Goal: Navigation & Orientation: Find specific page/section

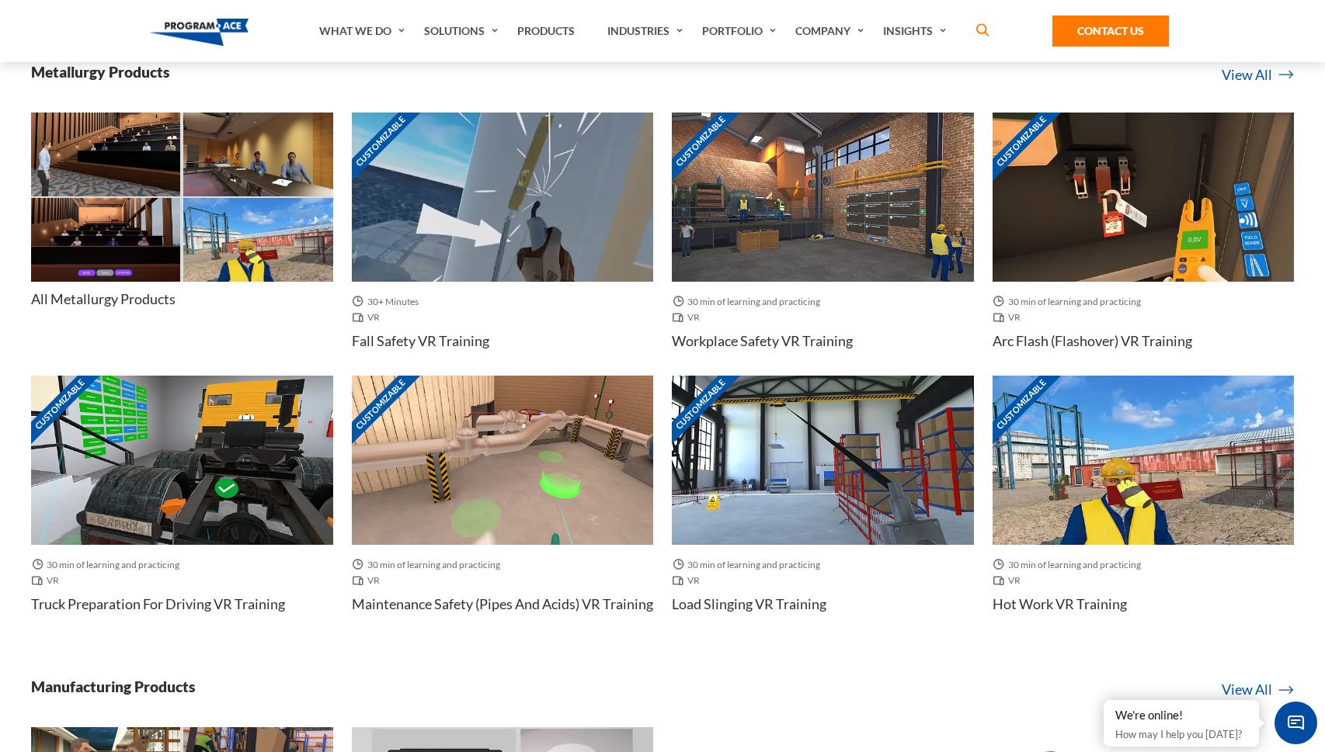
scroll to position [3642, 0]
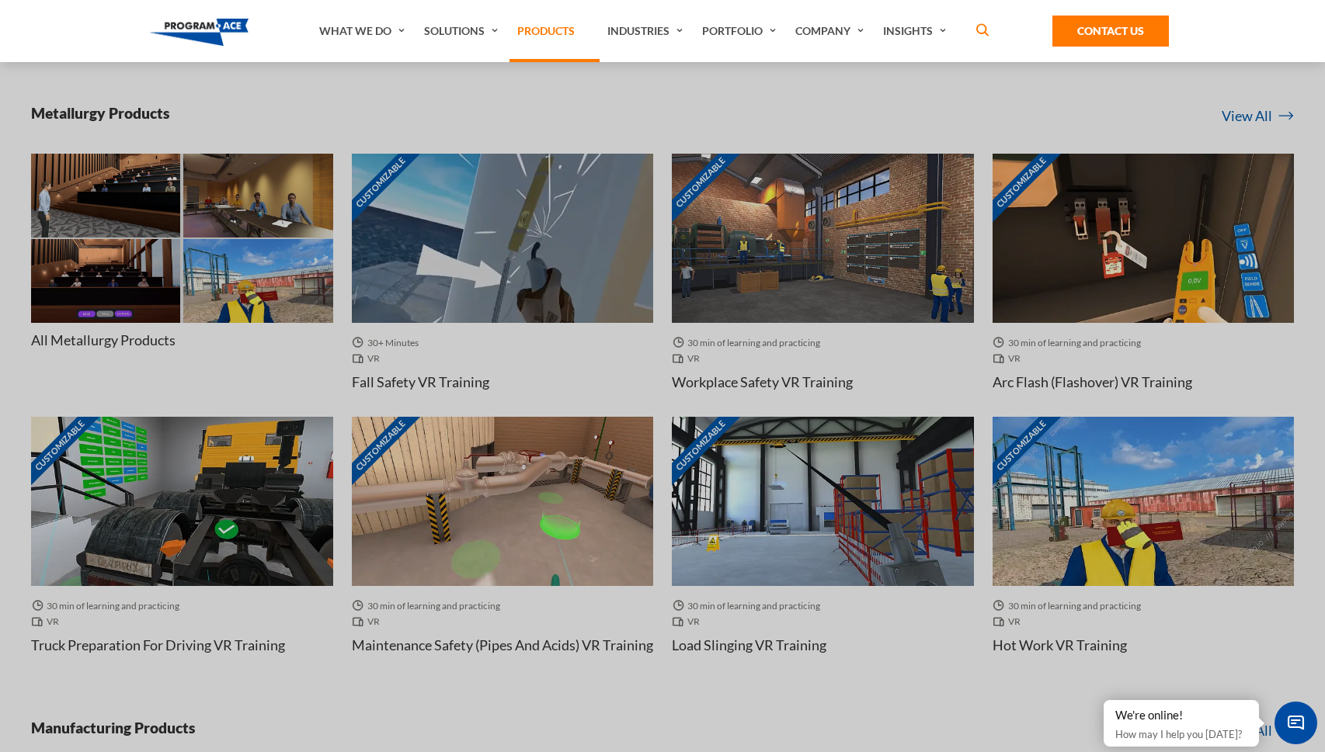
click at [523, 40] on link "Products" at bounding box center [554, 31] width 90 height 62
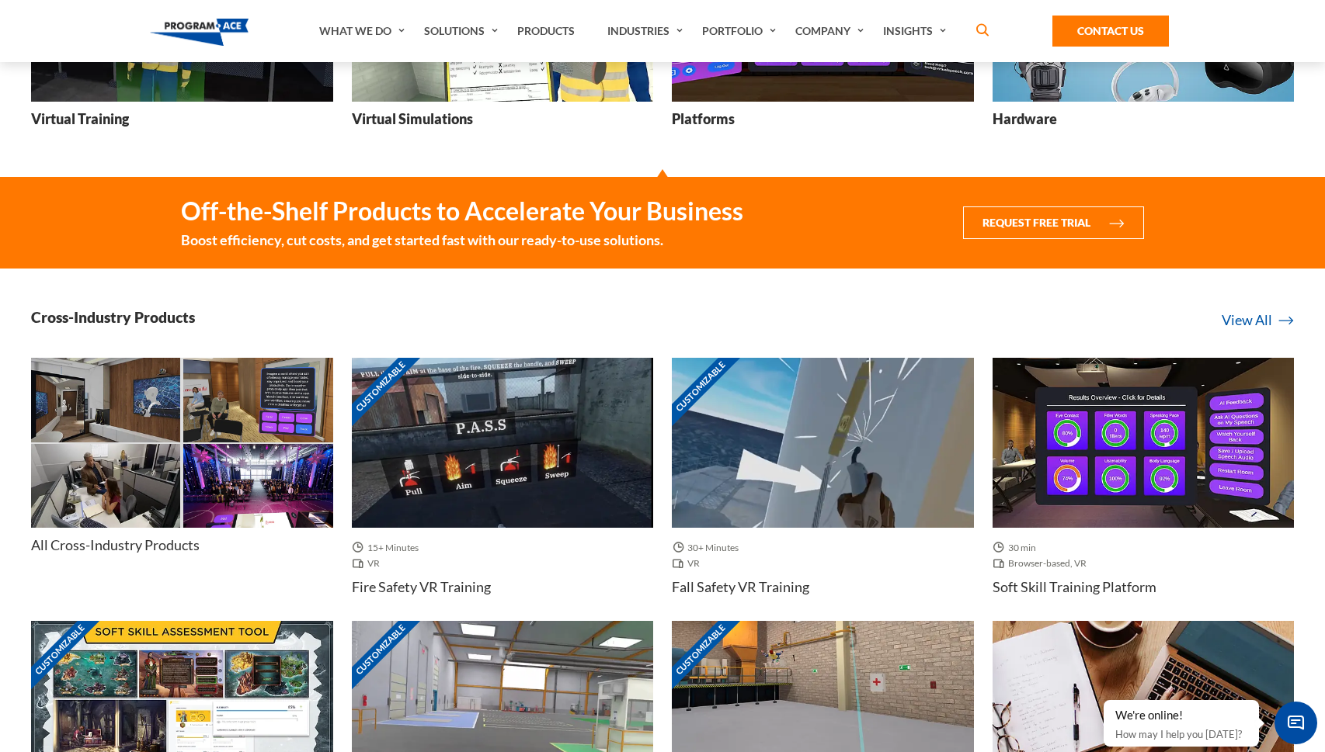
scroll to position [2, 0]
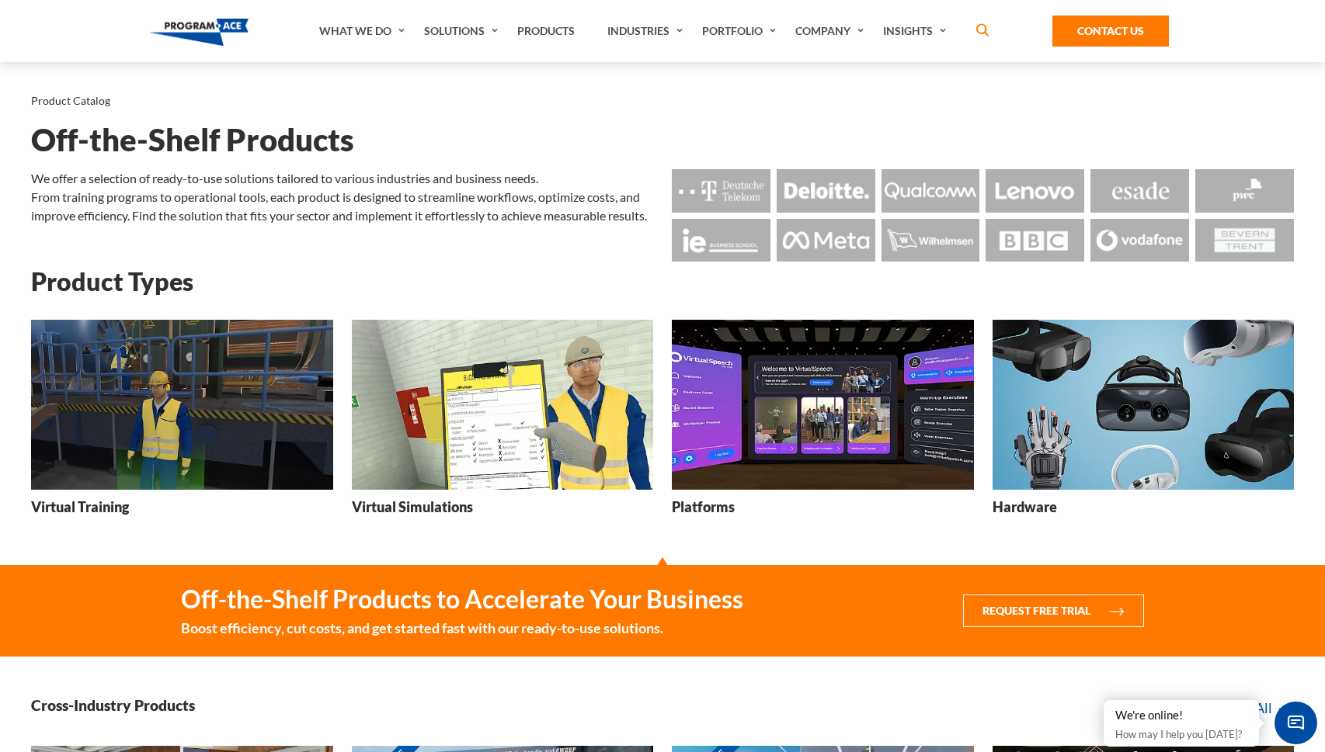
click at [169, 450] on img at bounding box center [182, 405] width 302 height 170
